Goal: Task Accomplishment & Management: Manage account settings

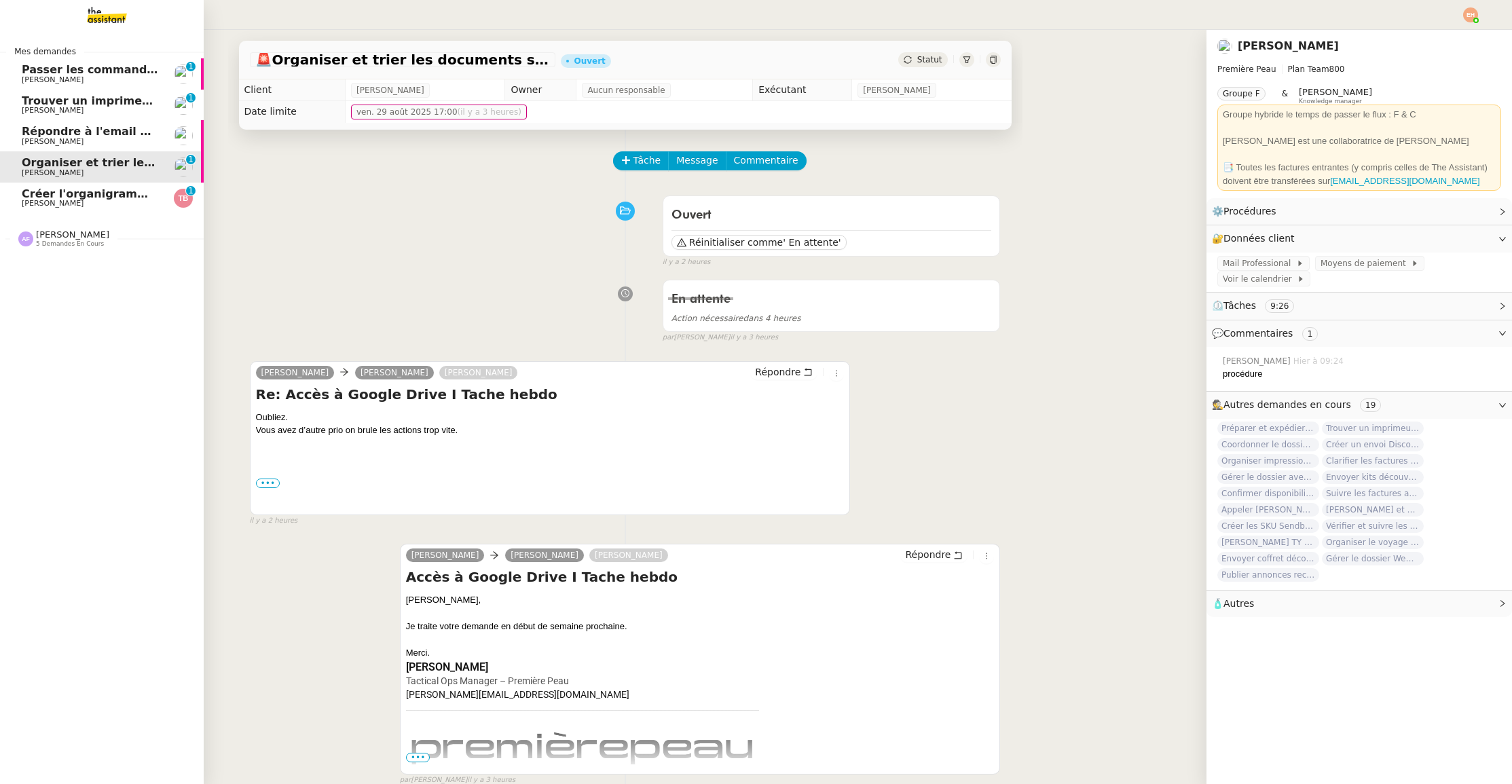
click at [79, 120] on link "Répondre à l'email pour l'utilisation de l'image [PERSON_NAME]" at bounding box center [101, 136] width 203 height 32
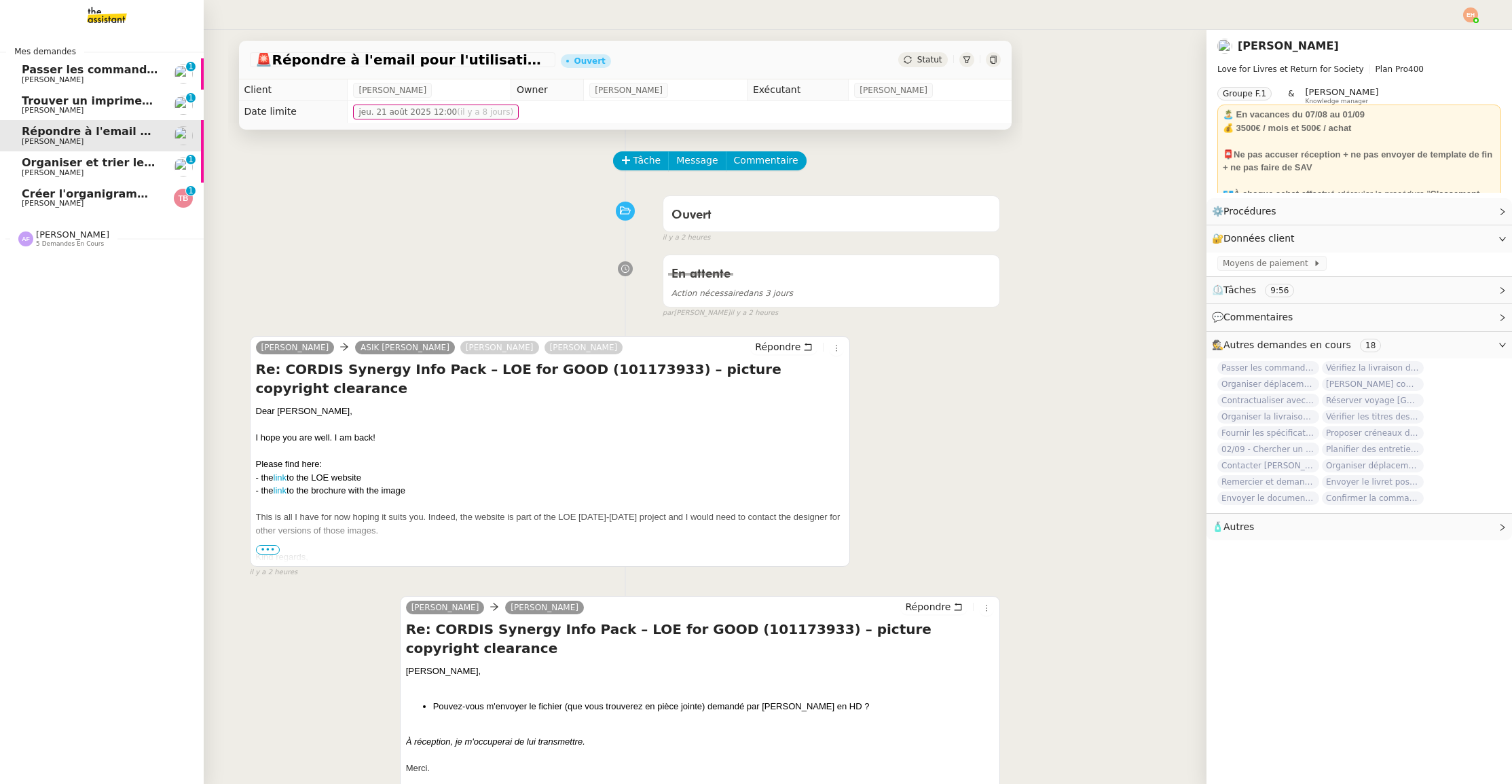
click at [83, 110] on span "[PERSON_NAME]" at bounding box center [90, 110] width 137 height 8
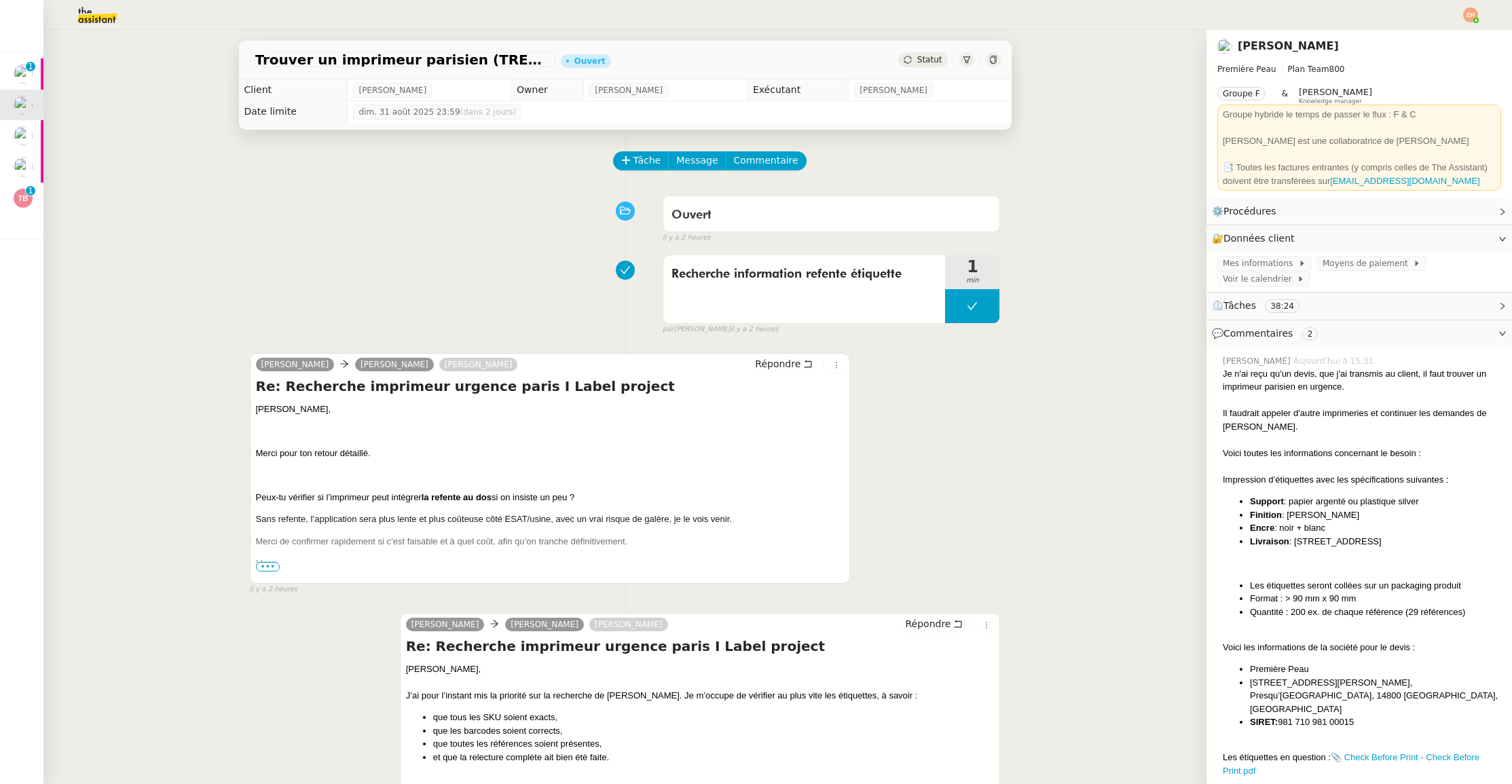
click at [273, 570] on span "•••" at bounding box center [268, 566] width 25 height 10
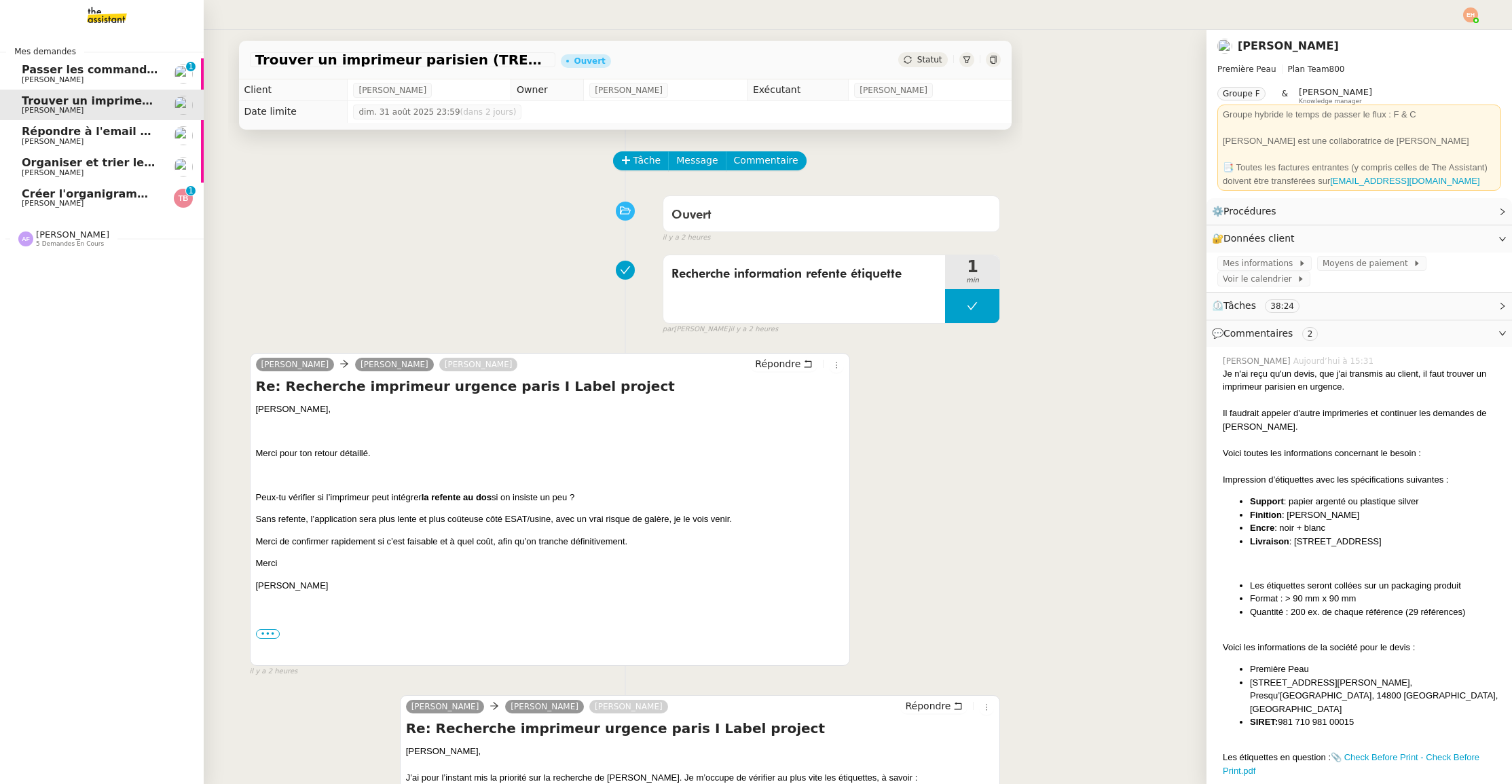
click at [90, 68] on span "Passer les commandes de livres Impactes" at bounding box center [149, 69] width 255 height 13
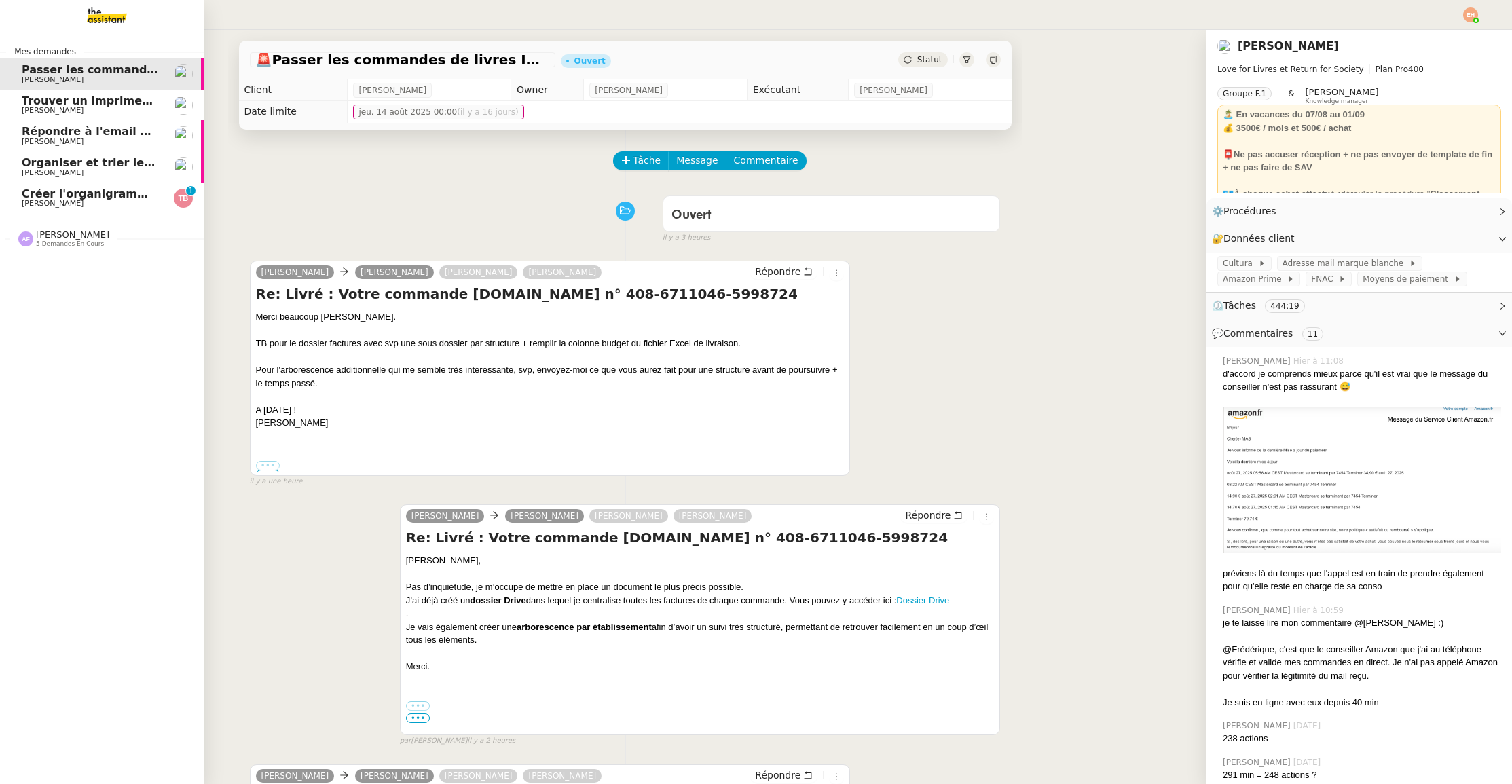
click at [50, 176] on link "Organiser et trier les documents sur Google Drive [PERSON_NAME]" at bounding box center [101, 167] width 203 height 32
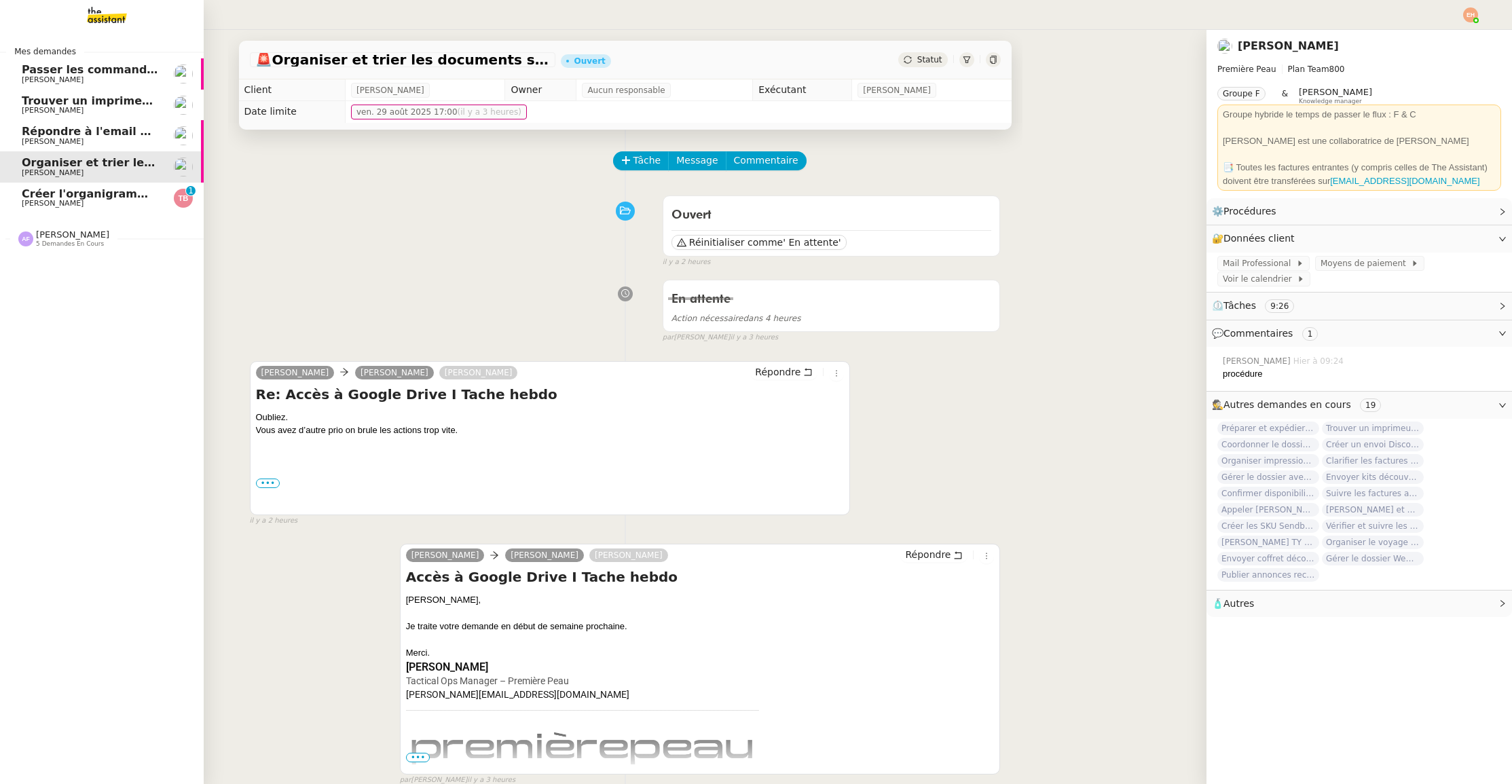
click at [59, 190] on span "Créer l'organigramme dans [GEOGRAPHIC_DATA]" at bounding box center [170, 194] width 298 height 13
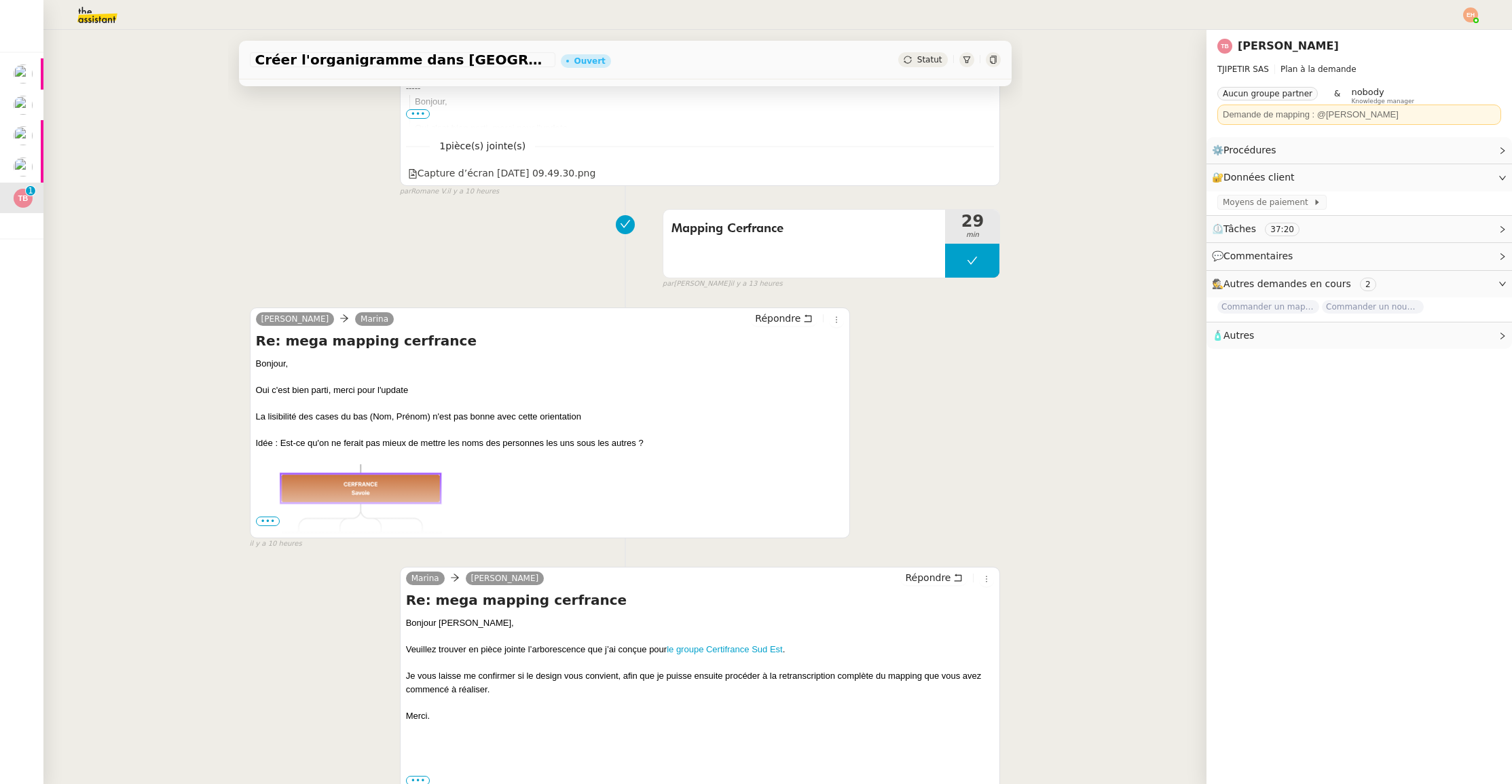
scroll to position [695, 0]
